Goal: Information Seeking & Learning: Understand process/instructions

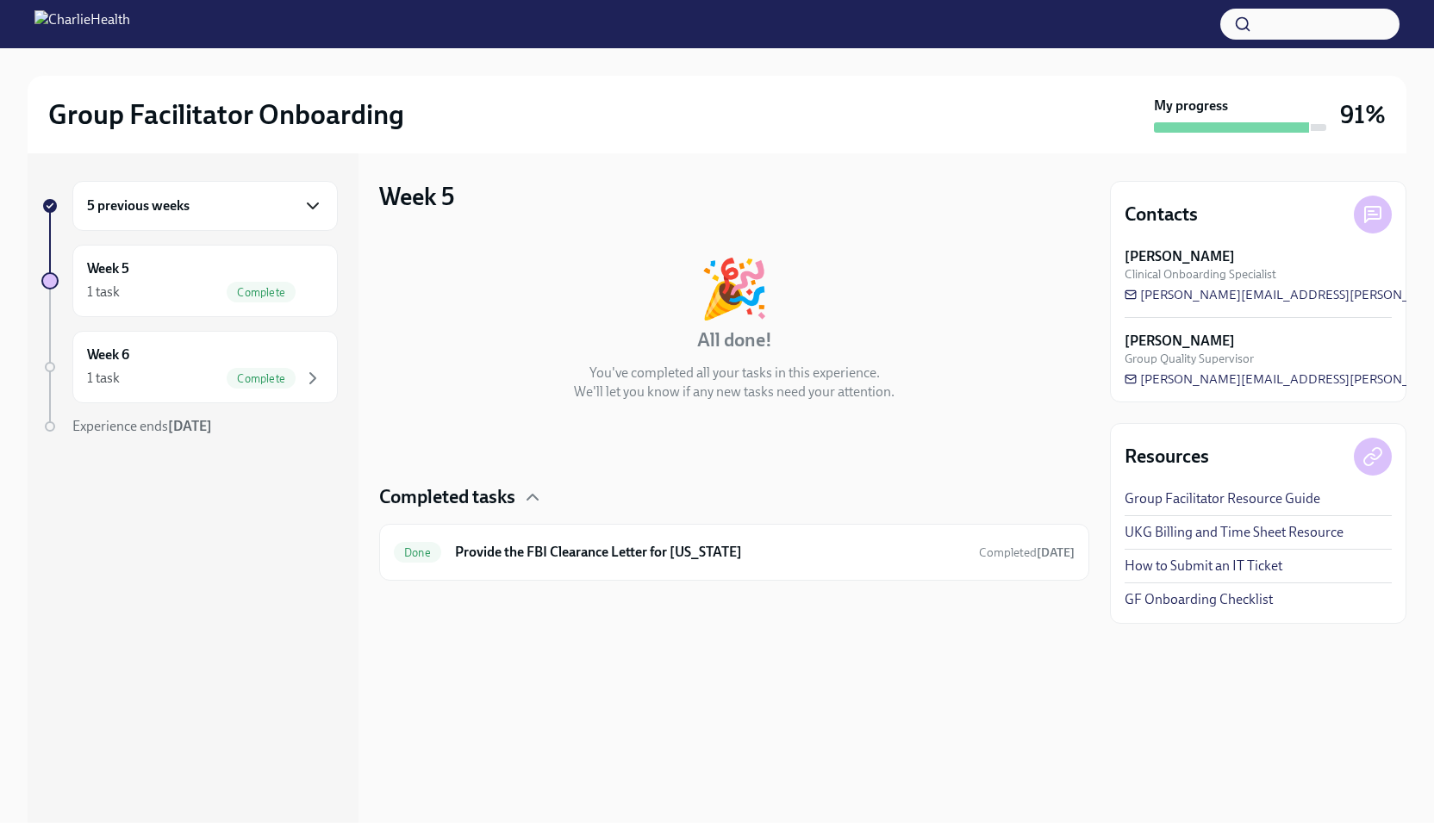
click at [320, 209] on icon "button" at bounding box center [312, 205] width 20 height 20
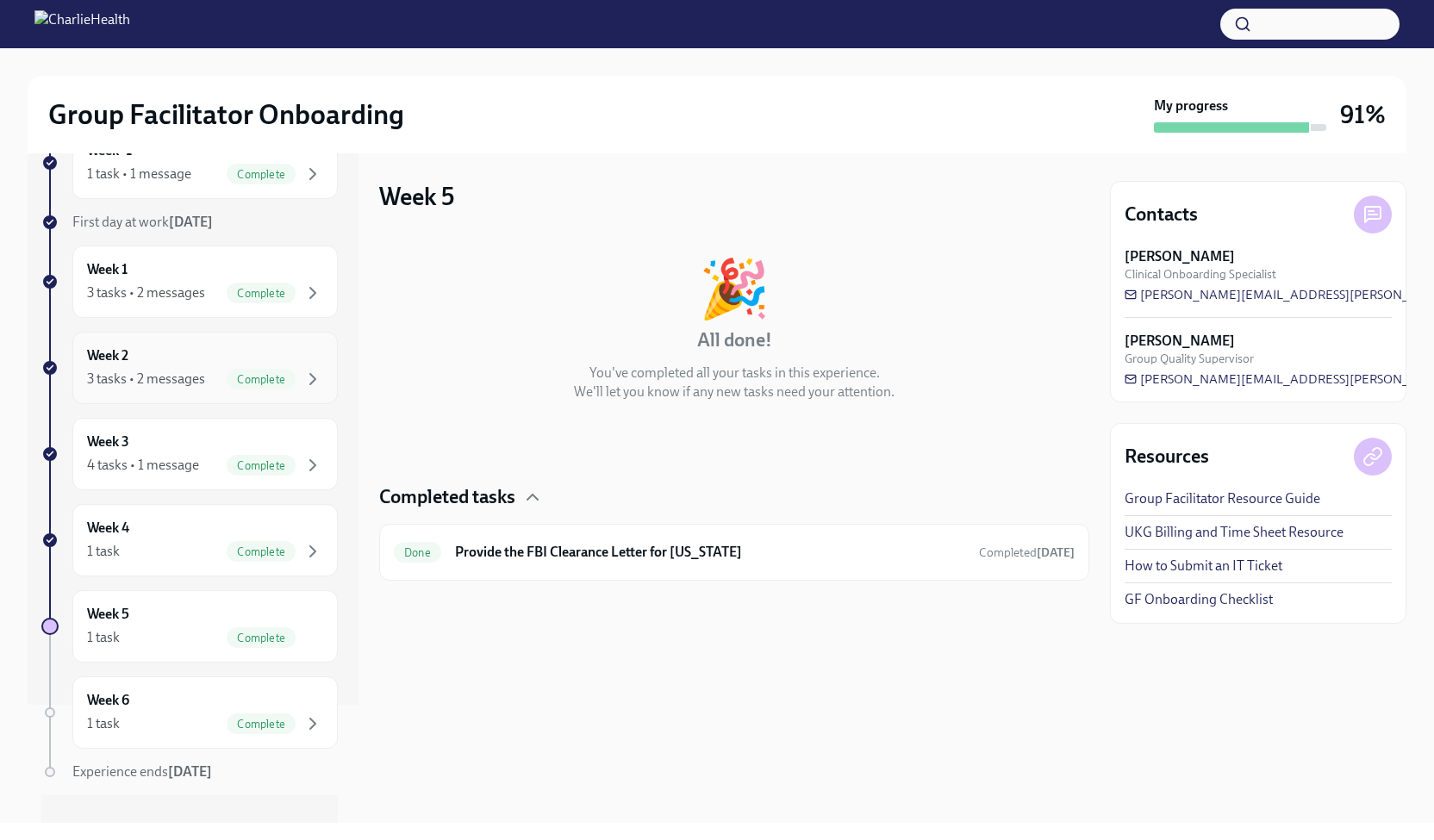
scroll to position [141, 0]
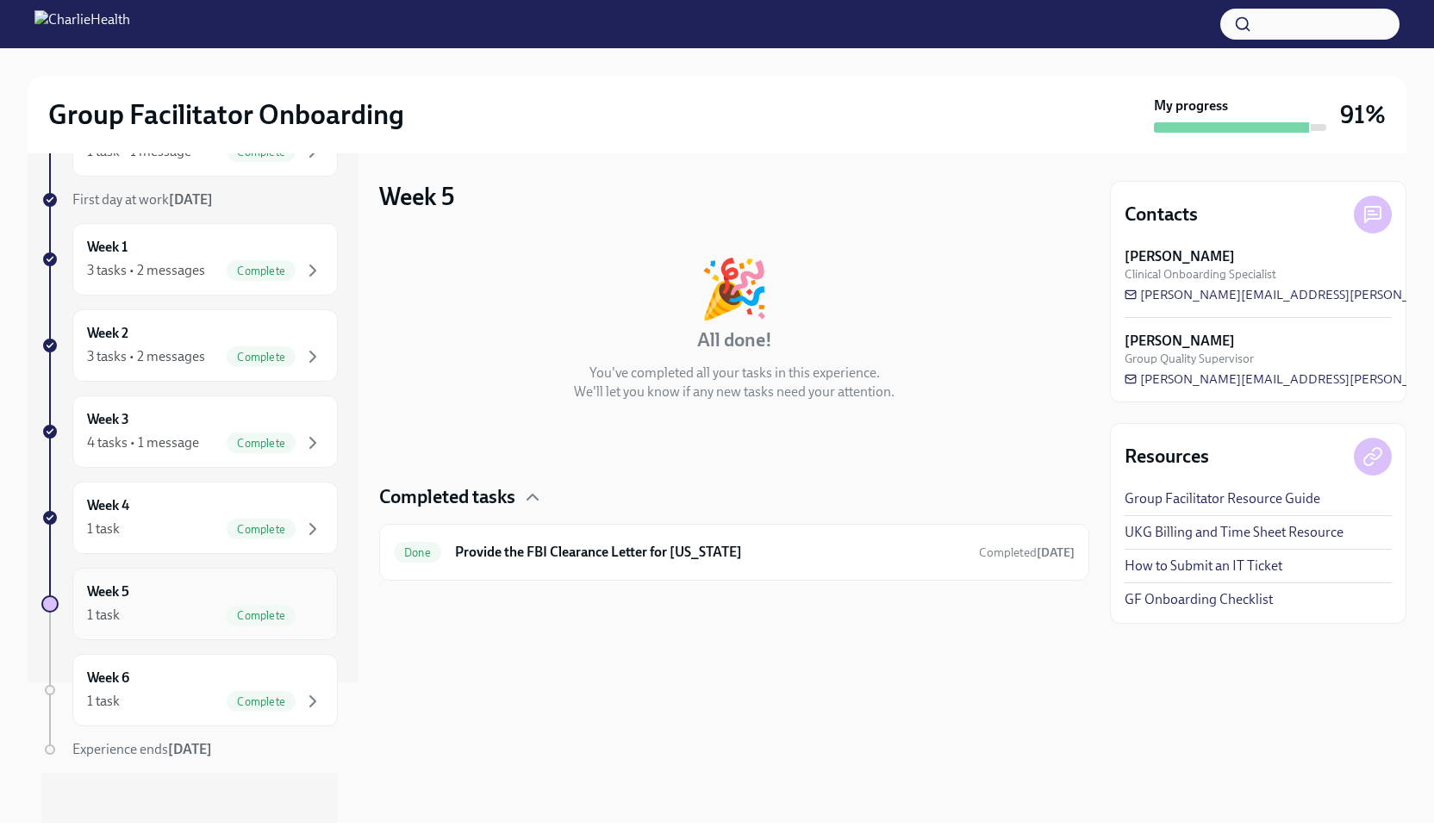
click at [147, 624] on div "Week 5 1 task Complete" at bounding box center [205, 604] width 265 height 73
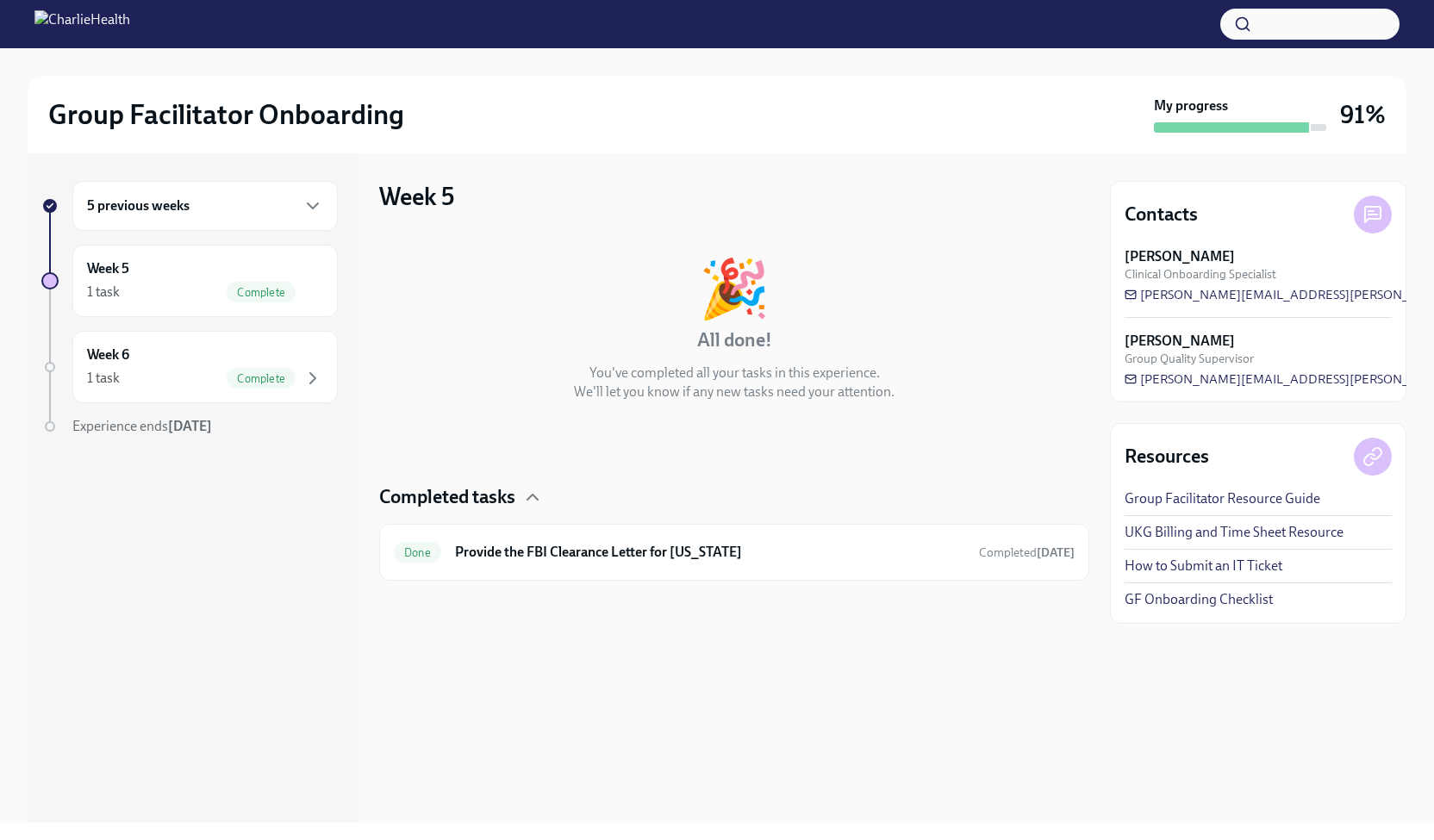
click at [244, 202] on div "5 previous weeks" at bounding box center [205, 205] width 236 height 20
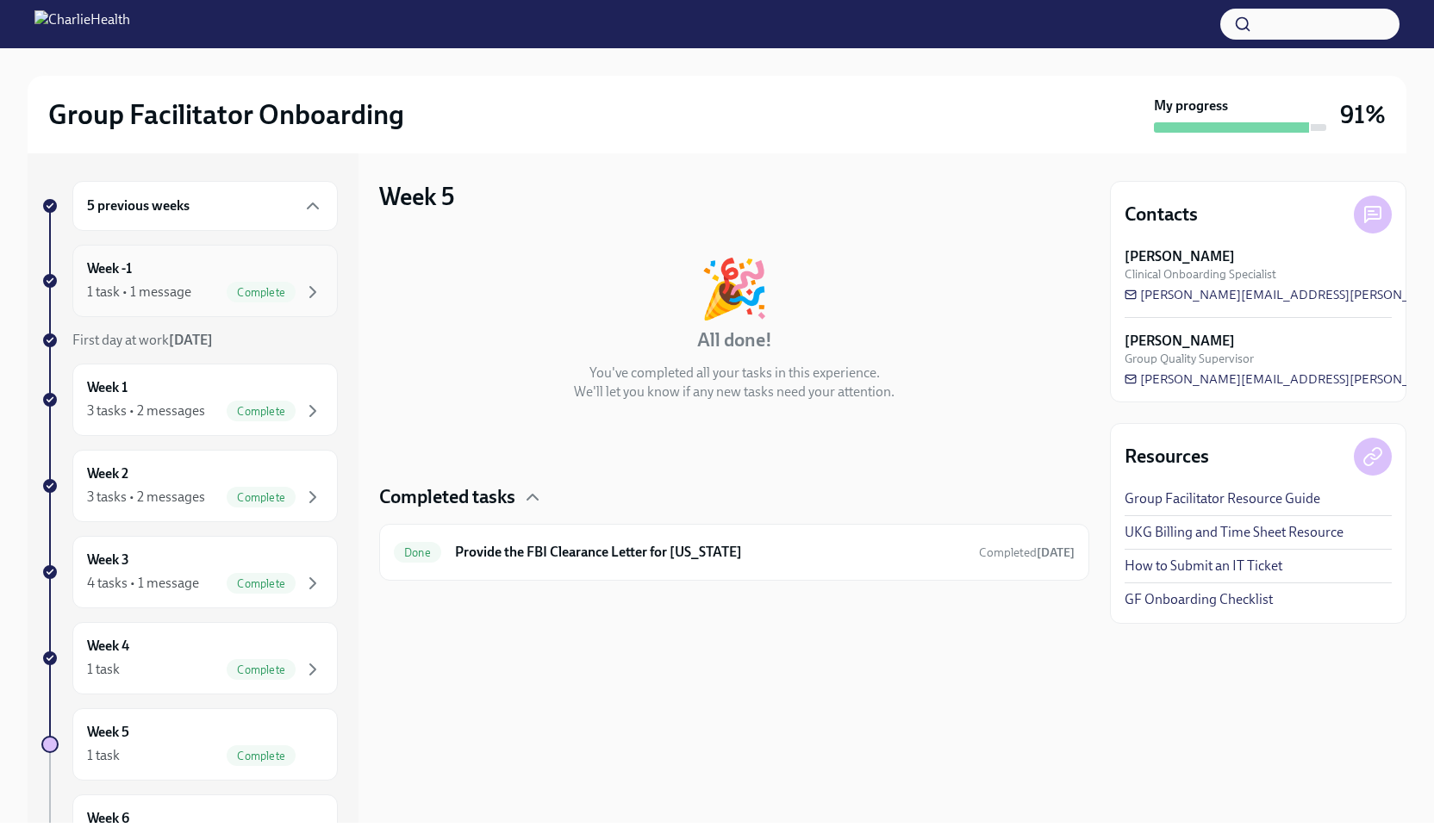
click at [175, 290] on div "1 task • 1 message" at bounding box center [139, 292] width 104 height 19
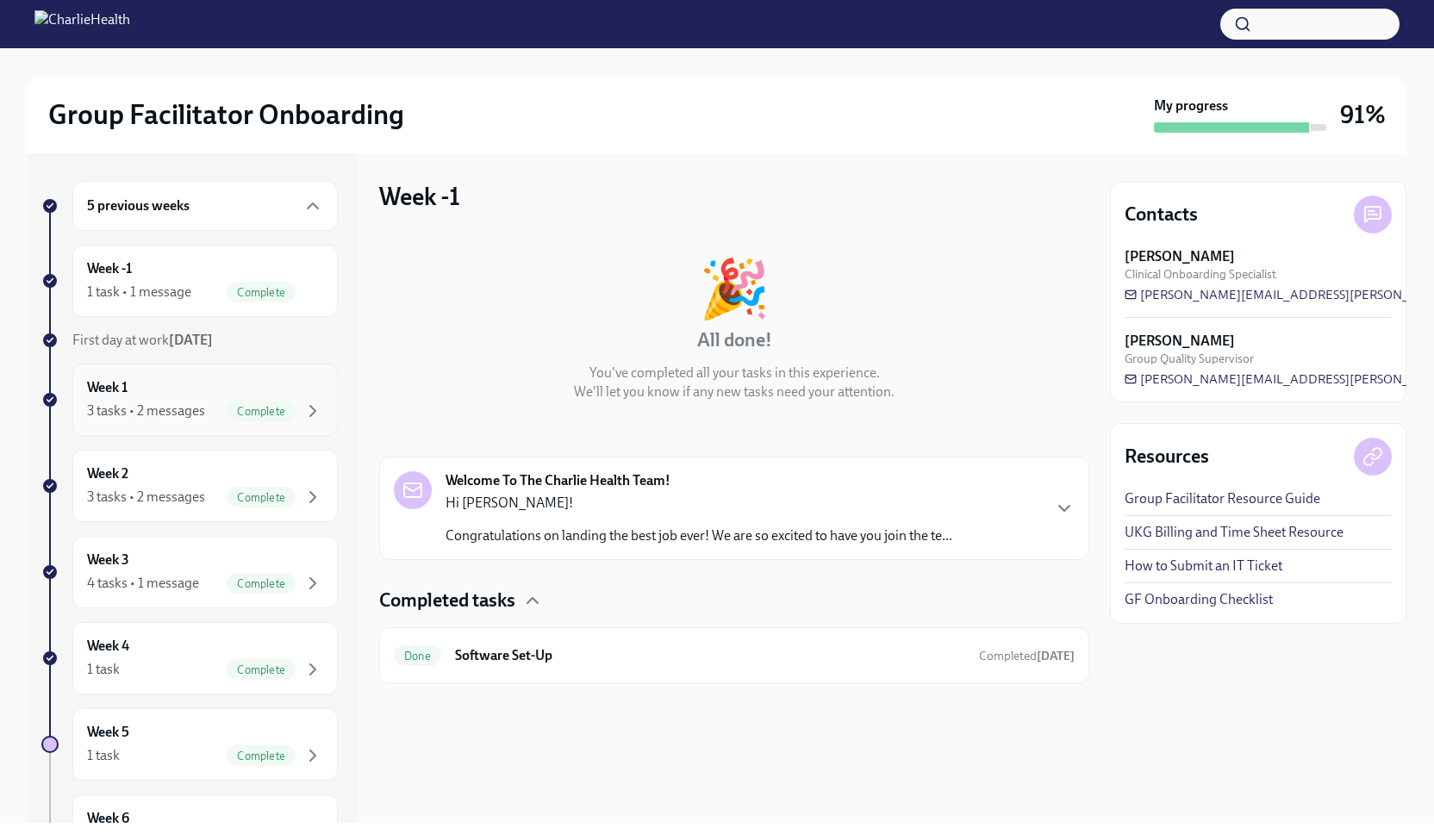
click at [218, 381] on div "Week 1 3 tasks • 2 messages Complete" at bounding box center [205, 399] width 236 height 43
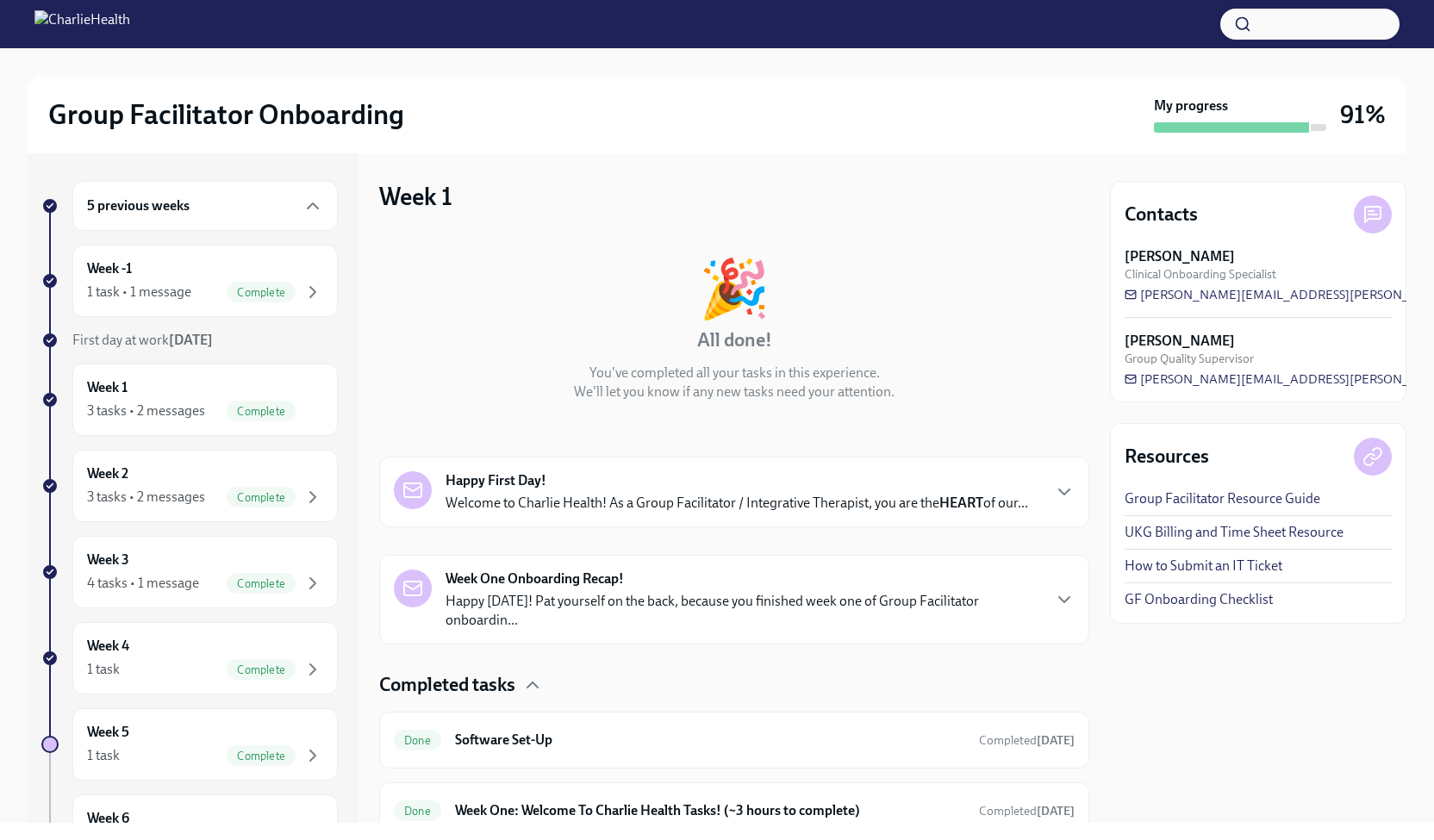
scroll to position [157, 0]
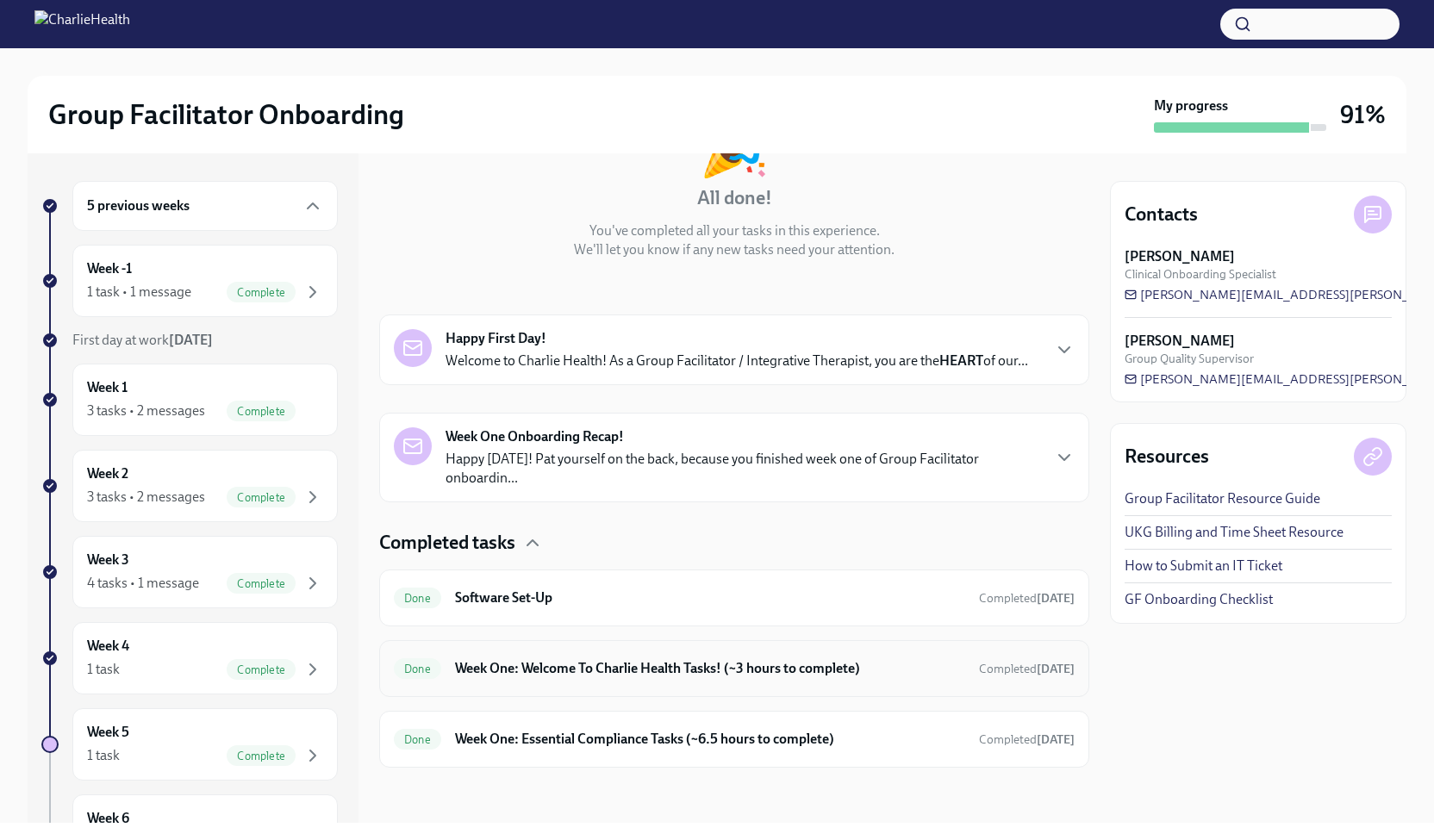
click at [671, 657] on div "Done Week One: Welcome To Charlie Health Tasks! (~3 hours to complete) Complete…" at bounding box center [734, 668] width 681 height 27
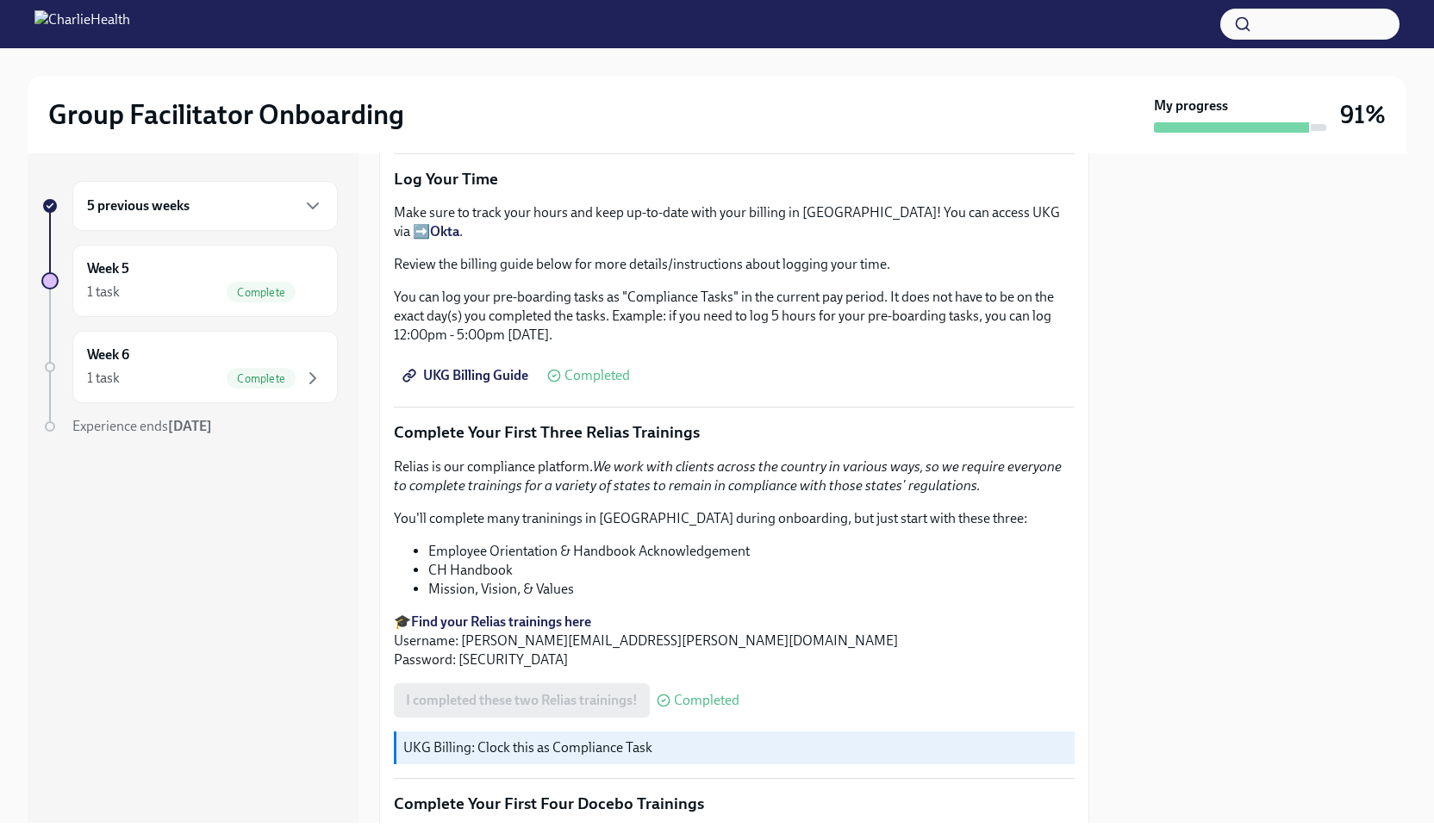
scroll to position [1761, 0]
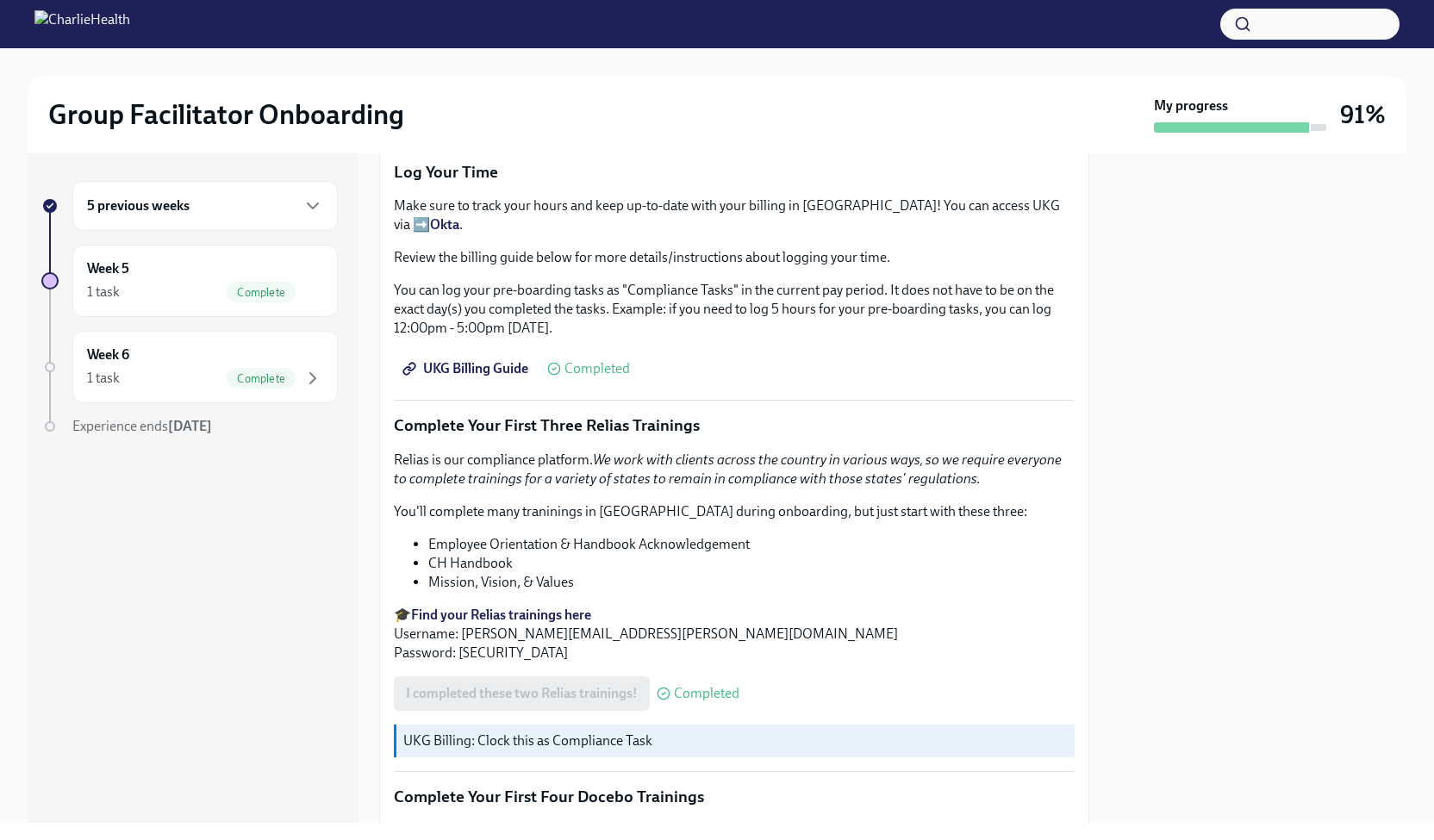
click at [477, 360] on span "UKG Billing Guide" at bounding box center [467, 369] width 122 height 17
